Goal: Navigation & Orientation: Find specific page/section

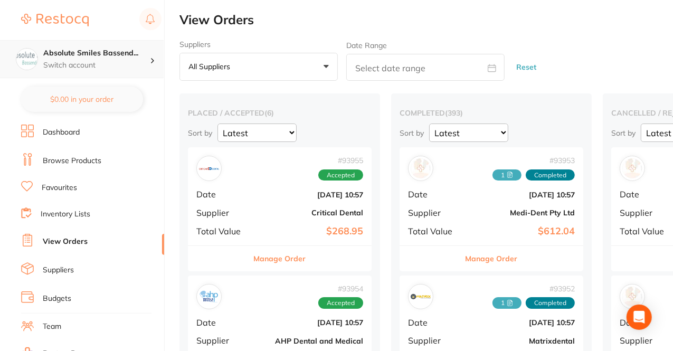
click at [135, 51] on h4 "Absolute Smiles Bassend..." at bounding box center [96, 53] width 107 height 11
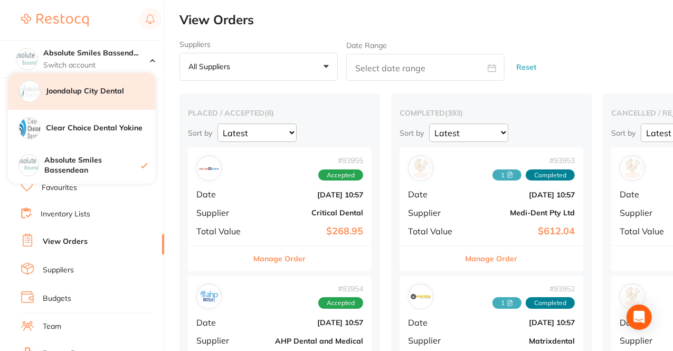
click at [106, 87] on h4 "Joondalup City Dental" at bounding box center [101, 91] width 110 height 11
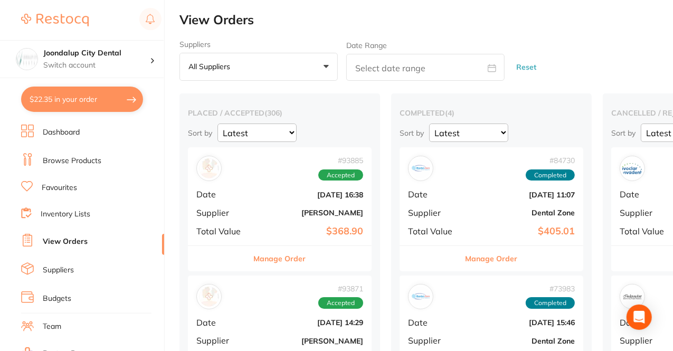
click at [68, 123] on section "Joondalup City Dental Switch account Joondalup City Dental Clear Choice Dental …" at bounding box center [82, 175] width 165 height 351
click at [63, 129] on link "Dashboard" at bounding box center [61, 132] width 37 height 11
